Goal: Obtain resource: Download file/media

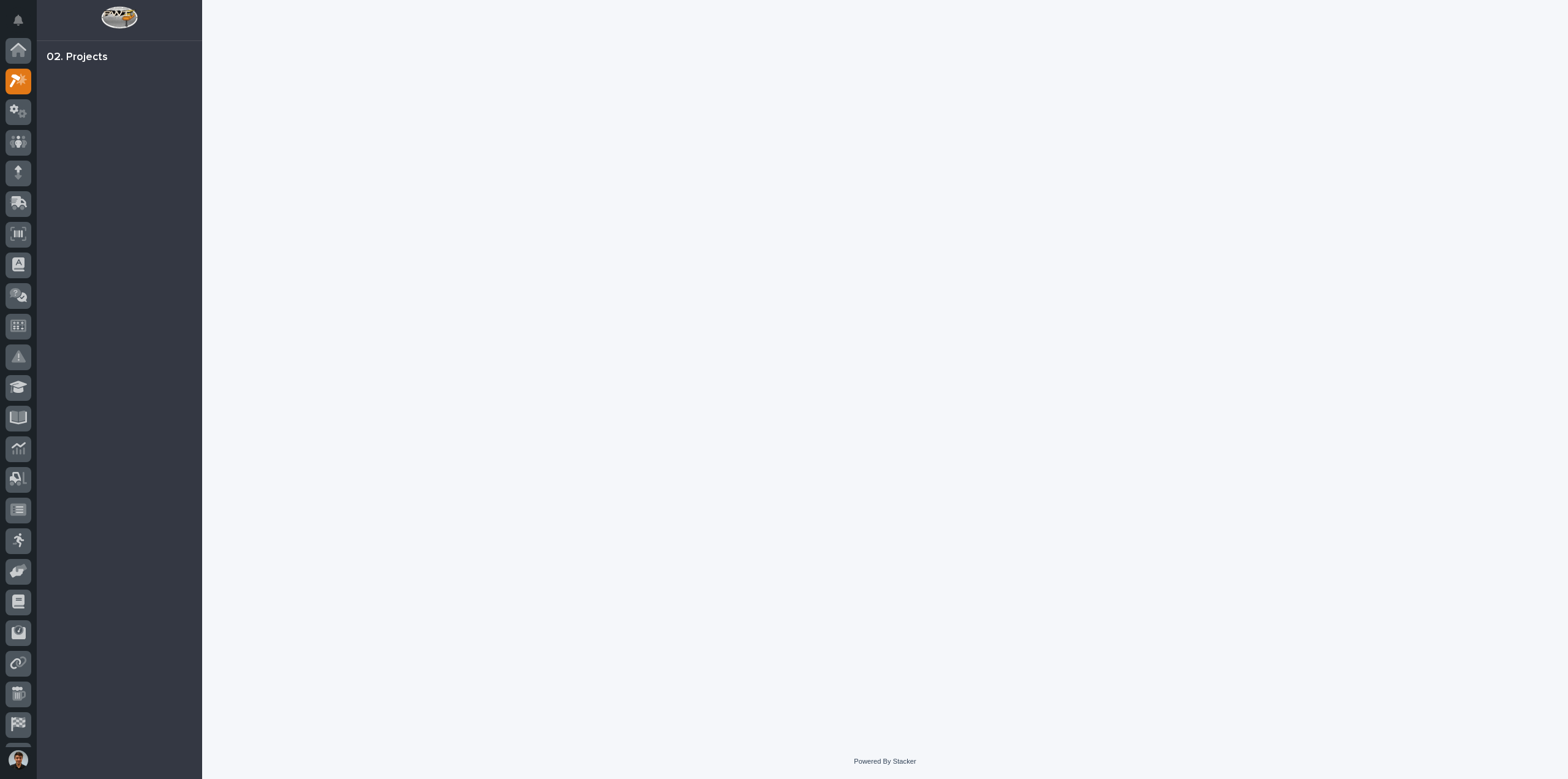
scroll to position [30, 0]
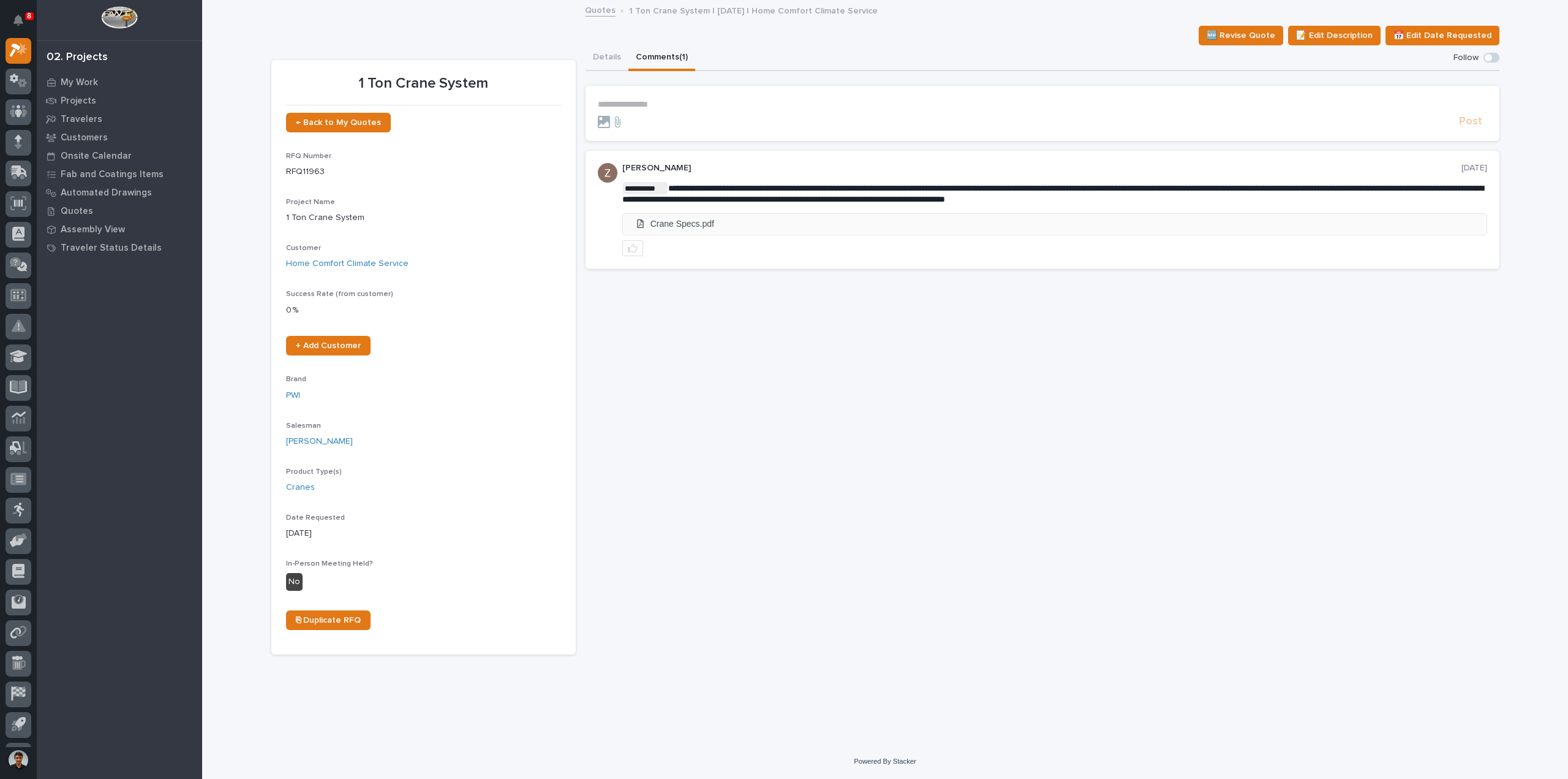
click at [710, 217] on li "Crane Specs.pdf" at bounding box center [1055, 224] width 864 height 20
